Goal: Task Accomplishment & Management: Complete application form

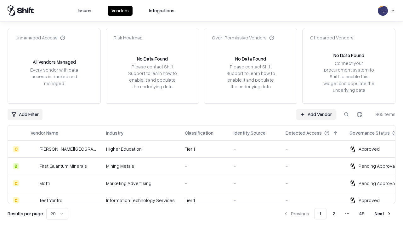
click at [316, 114] on link "Add Vendor" at bounding box center [315, 114] width 39 height 11
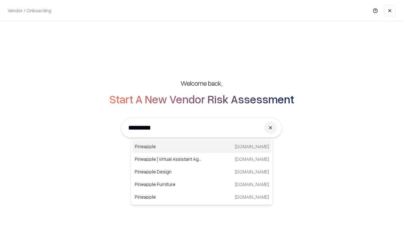
click at [202, 146] on div "Pineapple [DOMAIN_NAME]" at bounding box center [201, 146] width 139 height 13
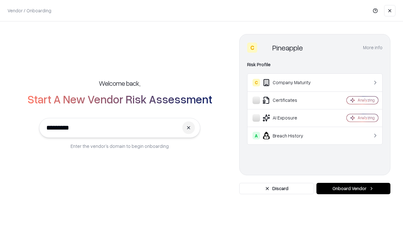
type input "*********"
click at [353, 188] on button "Onboard Vendor" at bounding box center [353, 187] width 74 height 11
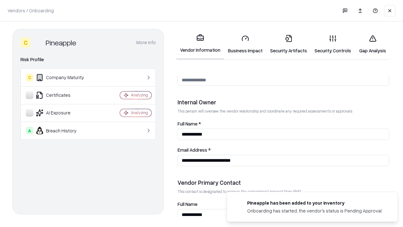
scroll to position [326, 0]
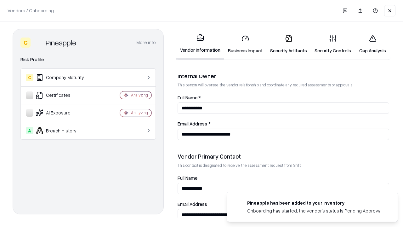
click at [245, 44] on link "Business Impact" at bounding box center [245, 44] width 42 height 29
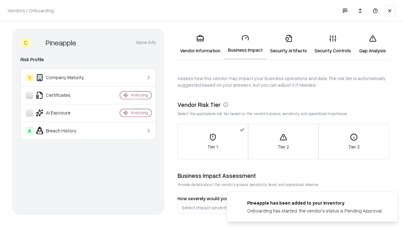
click at [288, 44] on link "Security Artifacts" at bounding box center [288, 44] width 44 height 29
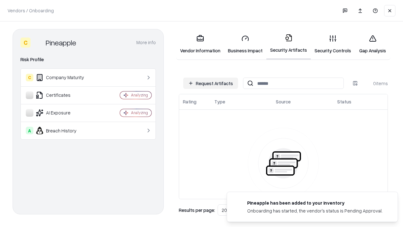
click at [210, 83] on button "Request Artifacts" at bounding box center [210, 82] width 55 height 11
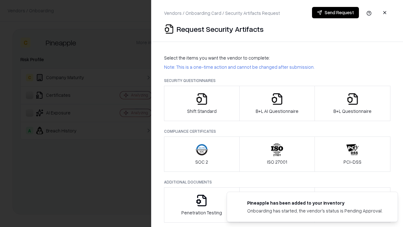
click at [201, 103] on icon "button" at bounding box center [201, 99] width 13 height 13
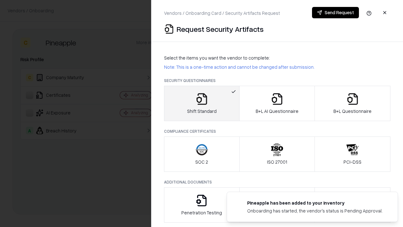
click at [335, 13] on button "Send Request" at bounding box center [335, 12] width 47 height 11
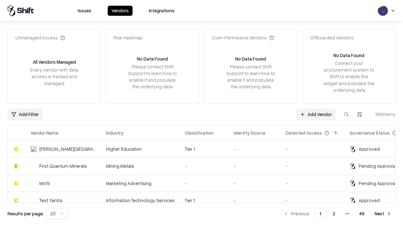
click at [346, 114] on button at bounding box center [345, 114] width 11 height 11
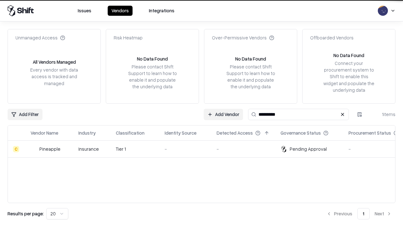
type input "*********"
click at [205, 149] on div "-" at bounding box center [186, 148] width 42 height 7
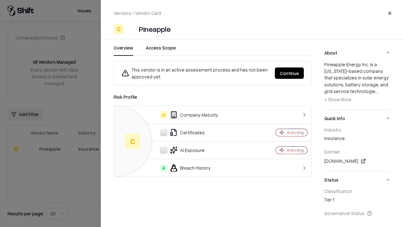
click at [289, 73] on button "Continue" at bounding box center [289, 72] width 29 height 11
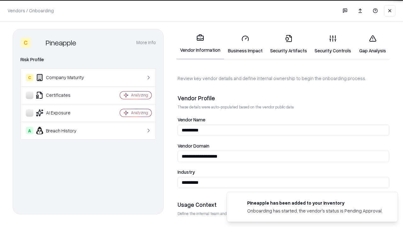
click at [288, 44] on link "Security Artifacts" at bounding box center [288, 44] width 44 height 29
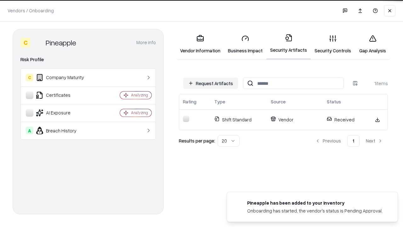
click at [333, 44] on link "Security Controls" at bounding box center [333, 44] width 44 height 29
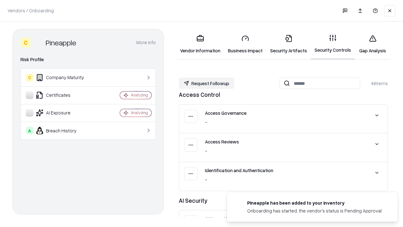
click at [206, 83] on button "Request Followup" at bounding box center [206, 82] width 55 height 11
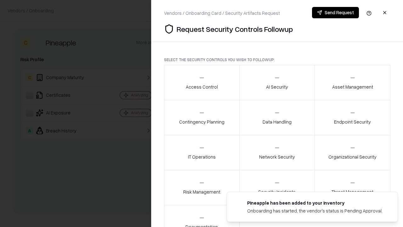
click at [201, 82] on div "Access Control" at bounding box center [202, 82] width 32 height 15
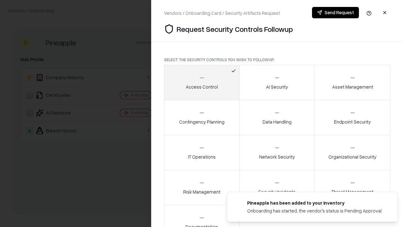
click at [335, 13] on button "Send Request" at bounding box center [335, 12] width 47 height 11
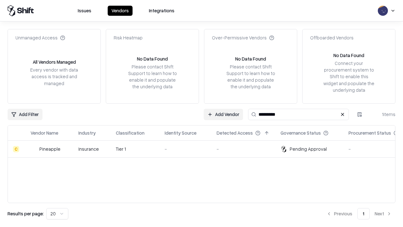
type input "*********"
click at [205, 149] on div "-" at bounding box center [186, 148] width 42 height 7
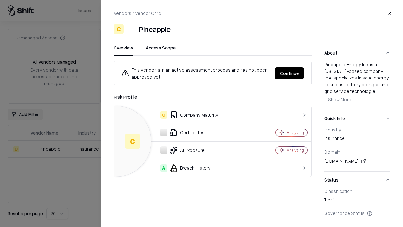
click at [289, 73] on button "Continue" at bounding box center [289, 72] width 29 height 11
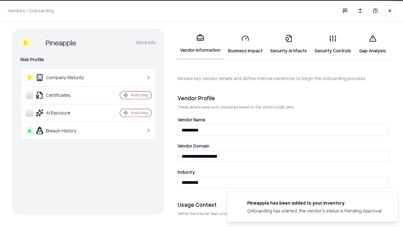
click at [372, 44] on link "Gap Analysis" at bounding box center [373, 44] width 36 height 29
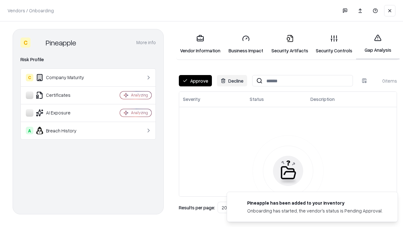
click at [195, 81] on button "Approve" at bounding box center [195, 80] width 33 height 11
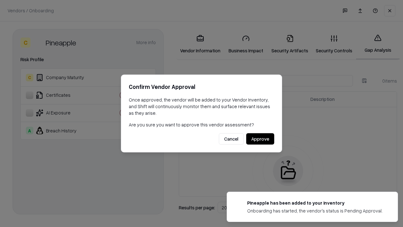
click at [260, 138] on button "Approve" at bounding box center [260, 138] width 28 height 11
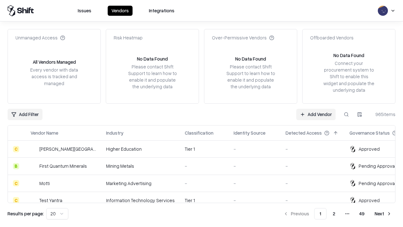
type input "*********"
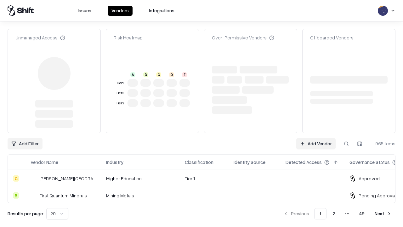
click at [316, 138] on link "Add Vendor" at bounding box center [315, 143] width 39 height 11
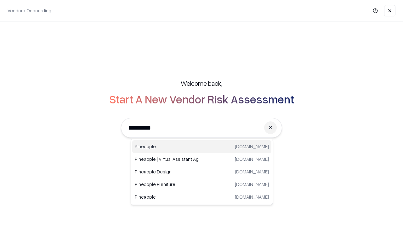
click at [202, 146] on div "Pineapple [DOMAIN_NAME]" at bounding box center [201, 146] width 139 height 13
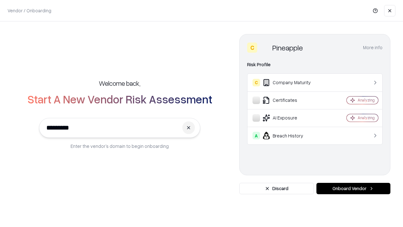
type input "*********"
click at [353, 188] on button "Onboard Vendor" at bounding box center [353, 187] width 74 height 11
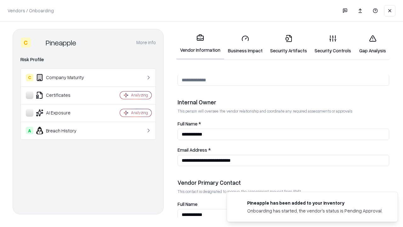
scroll to position [326, 0]
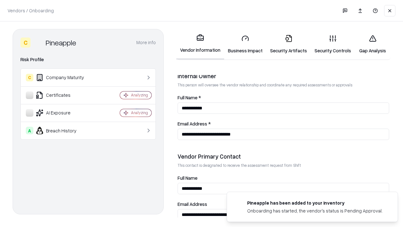
click at [372, 44] on link "Gap Analysis" at bounding box center [373, 44] width 36 height 29
